Goal: Use online tool/utility

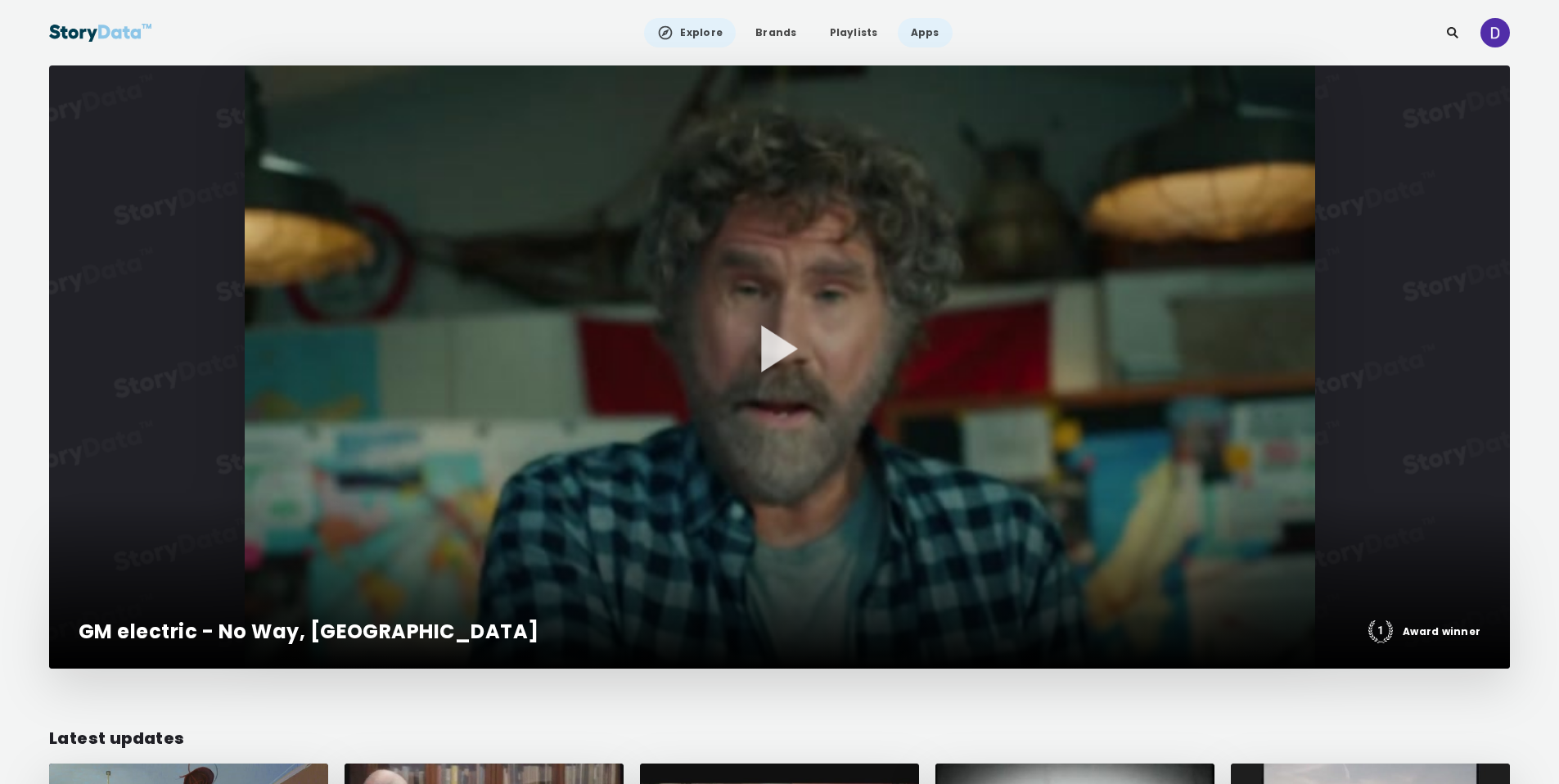
click at [921, 33] on link "Apps" at bounding box center [925, 33] width 55 height 30
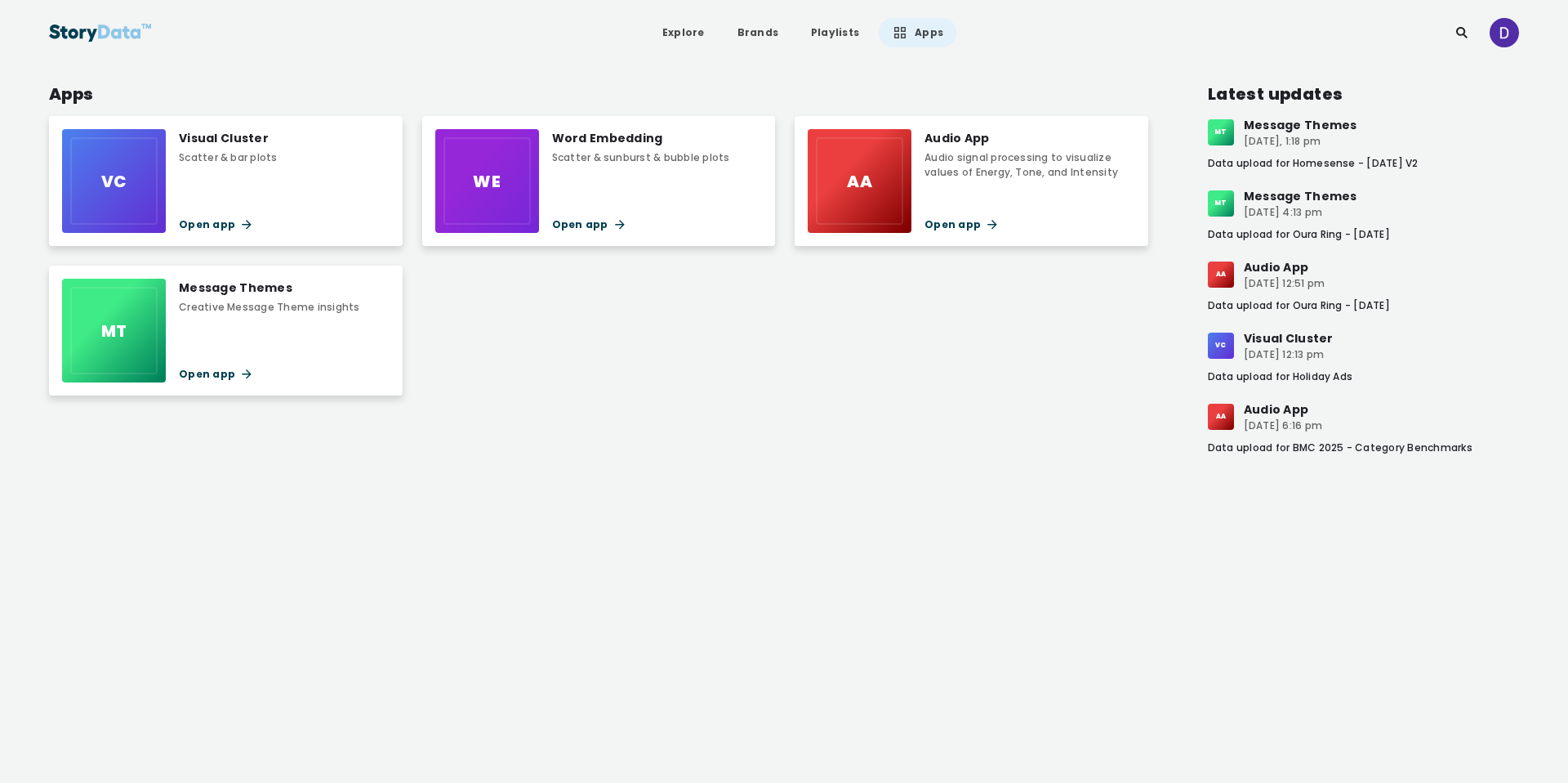
click at [313, 325] on div "Message Themes Creative Message Theme insights Open app" at bounding box center [269, 331] width 180 height 104
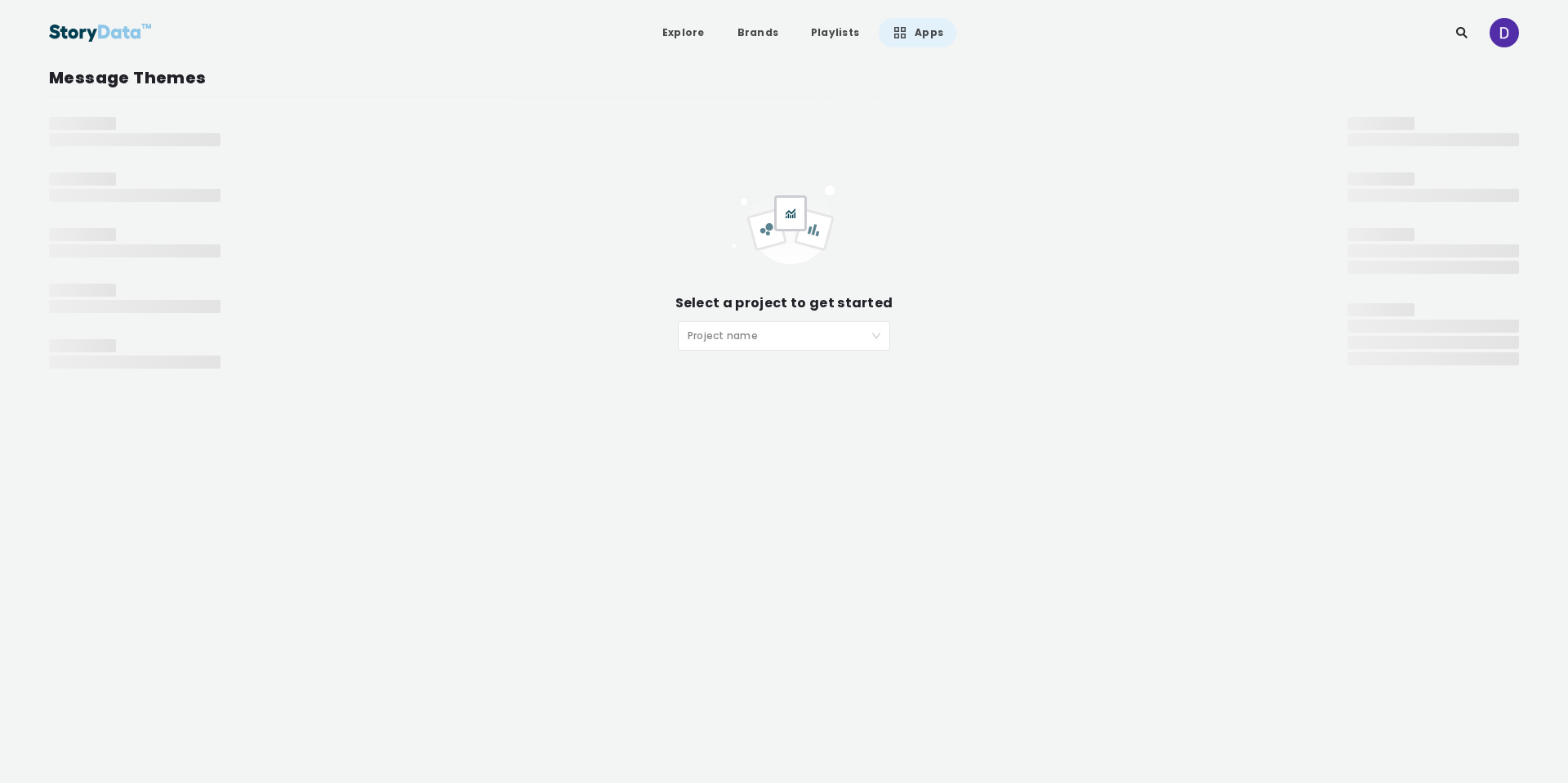
click at [847, 341] on input "search" at bounding box center [778, 334] width 181 height 24
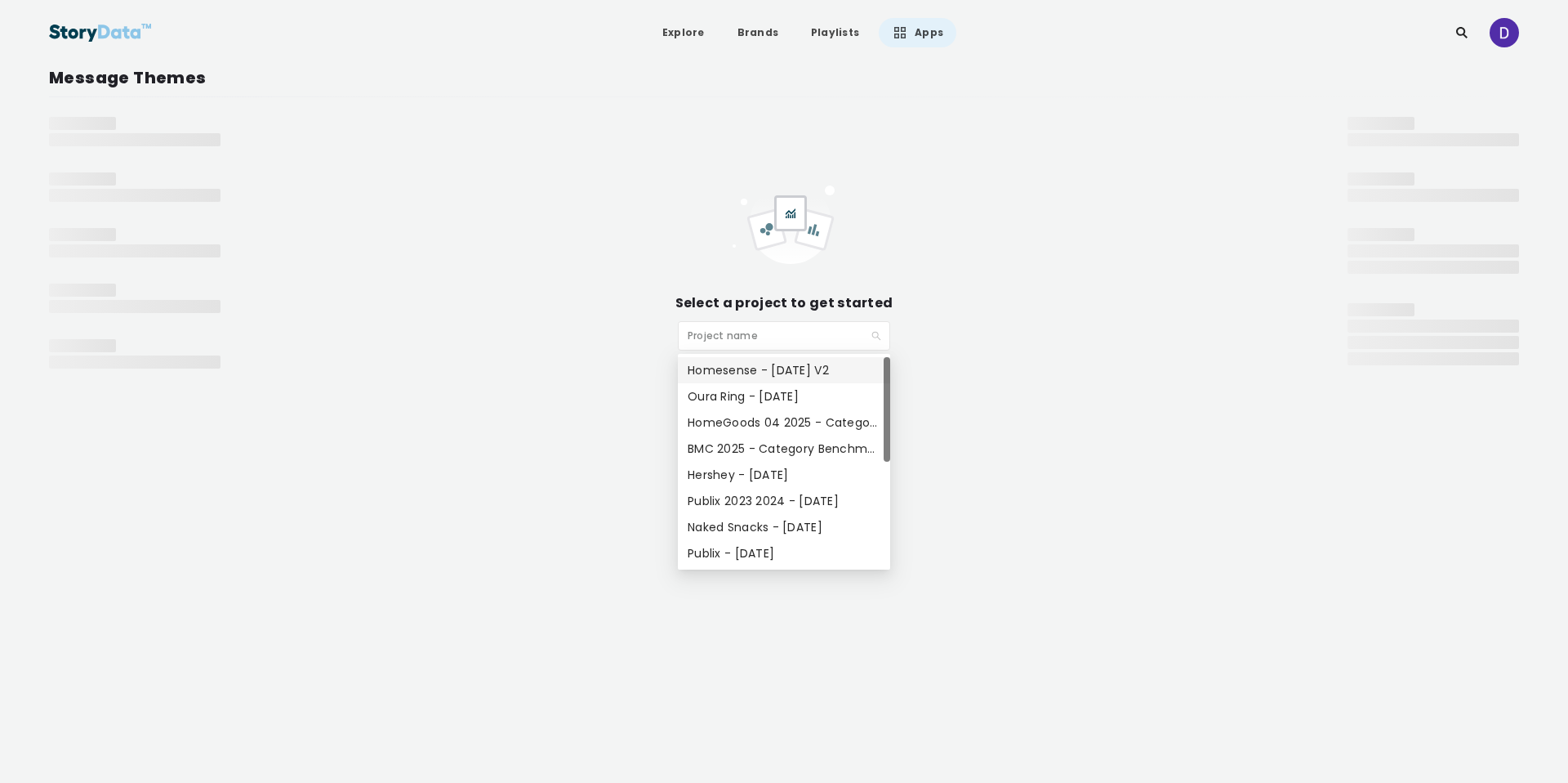
click at [852, 374] on div "Homesense - [DATE] V2" at bounding box center [784, 369] width 192 height 18
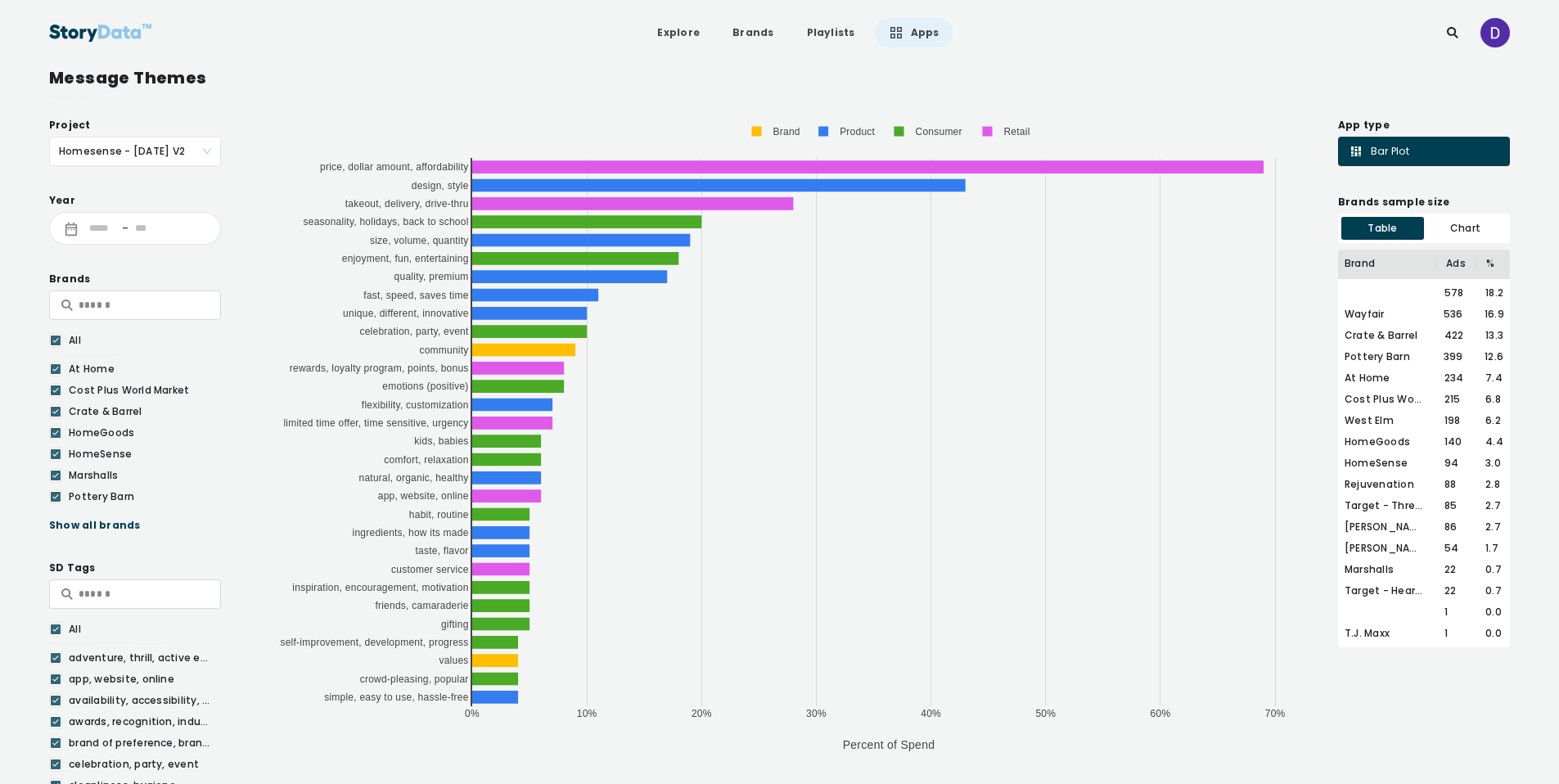
click at [82, 525] on div "Show all brands" at bounding box center [135, 525] width 172 height 17
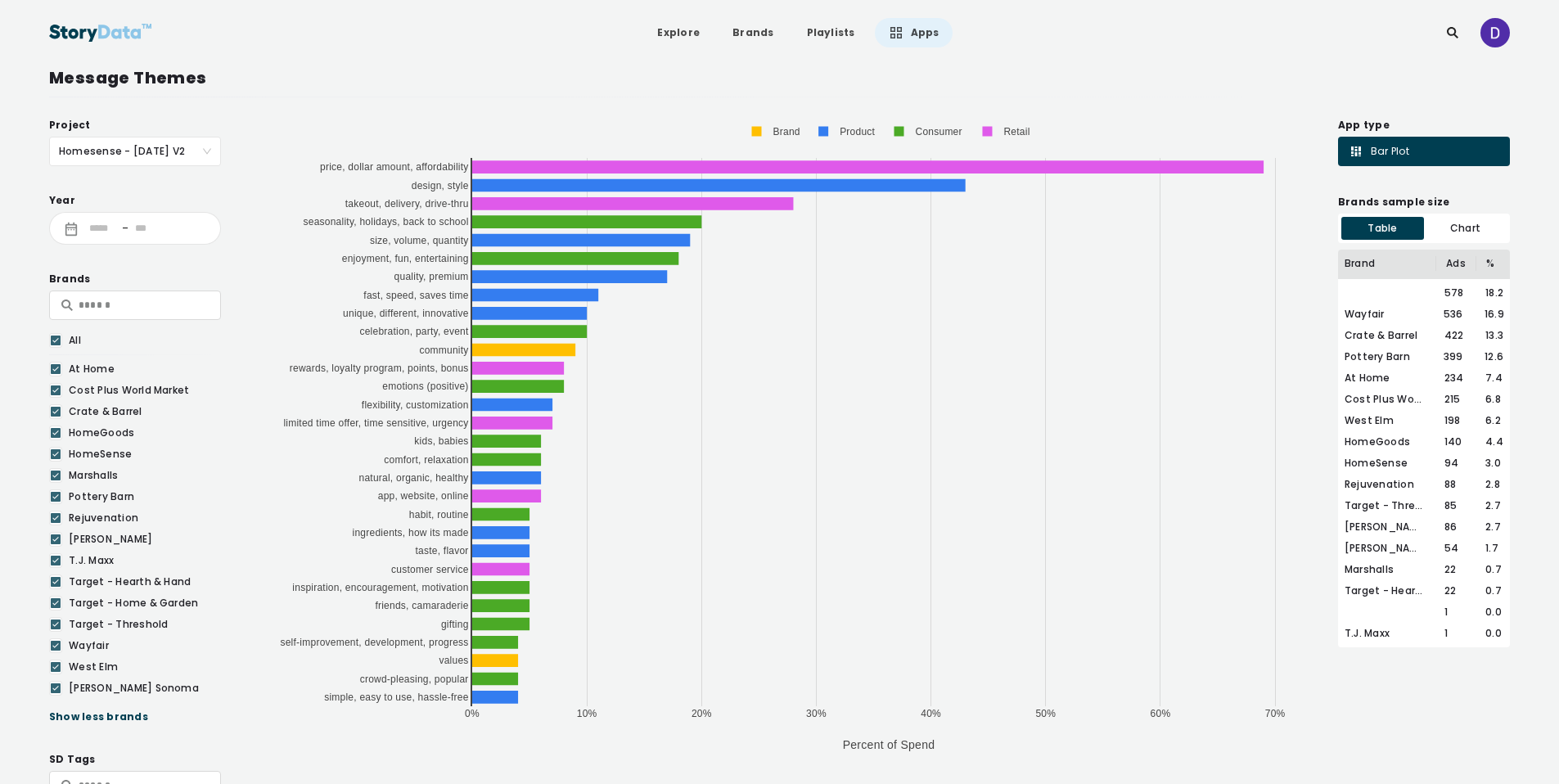
click at [919, 34] on link "Apps" at bounding box center [914, 33] width 77 height 30
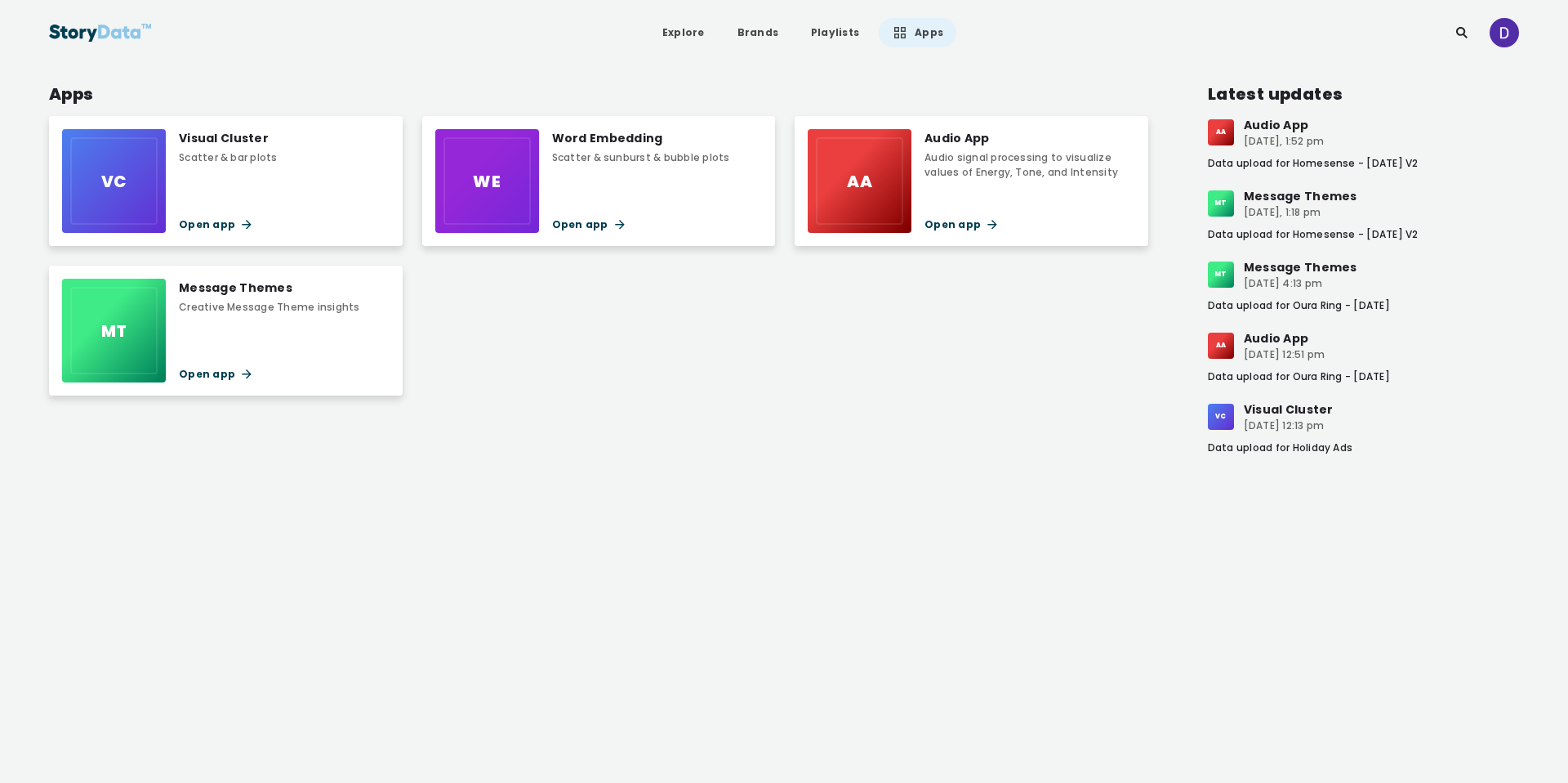
click at [1029, 211] on div "Audio App Audio signal processing to visualize values of Energy, Tone, and Inte…" at bounding box center [1030, 181] width 210 height 104
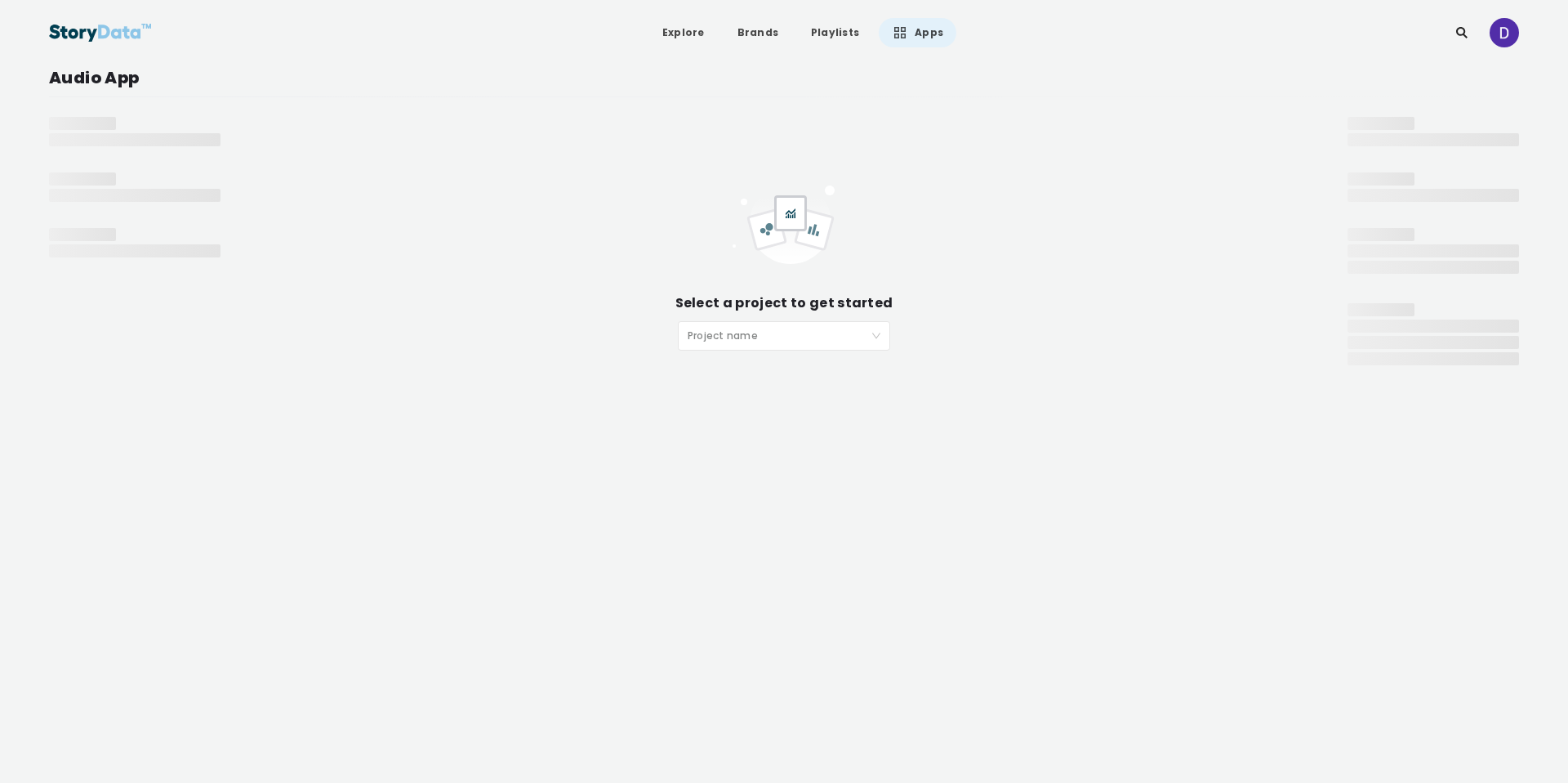
click at [842, 336] on input "search" at bounding box center [778, 334] width 181 height 24
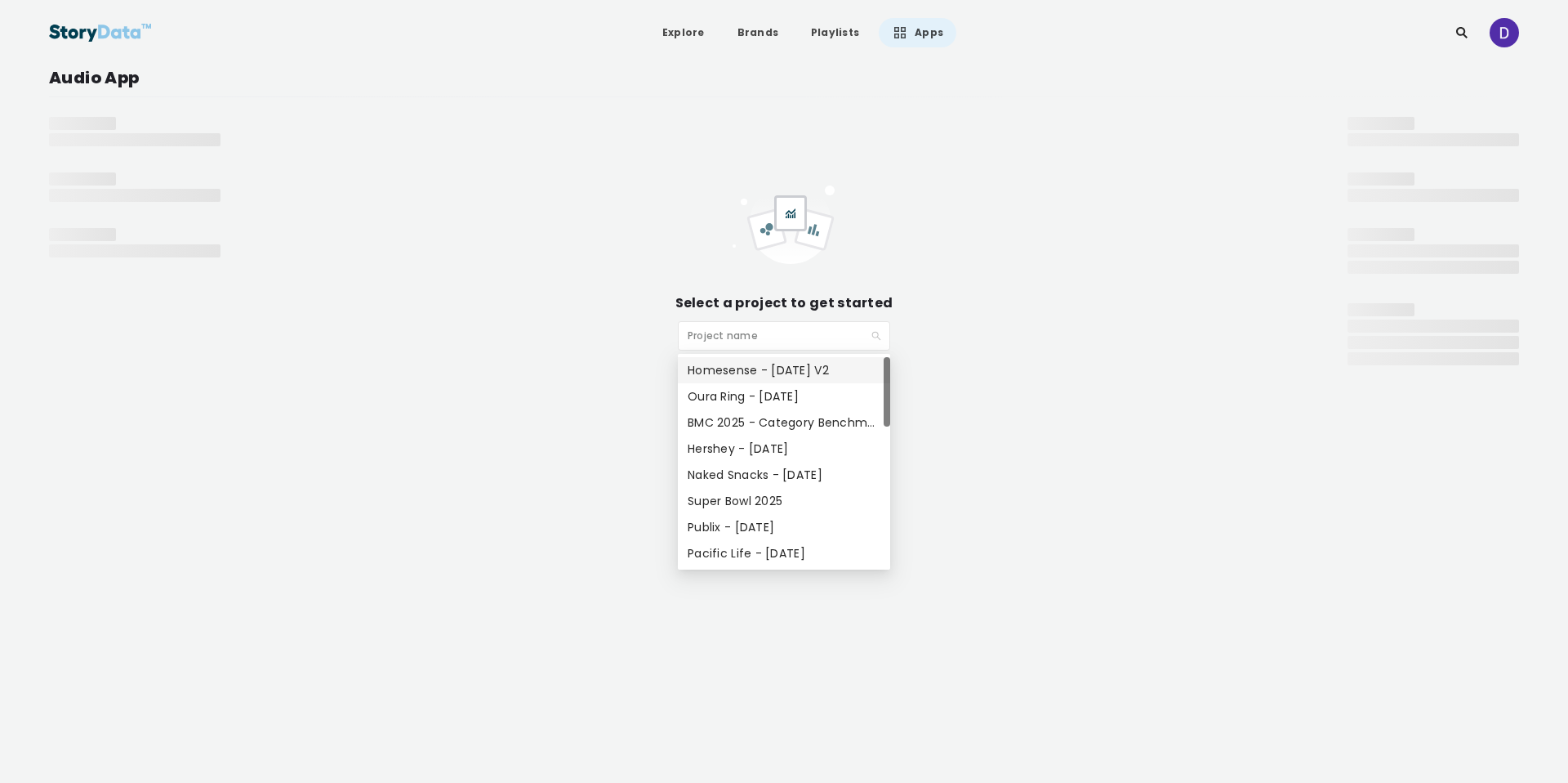
click at [832, 370] on div "Homesense - [DATE] V2" at bounding box center [784, 369] width 192 height 18
